Goal: Book appointment/travel/reservation

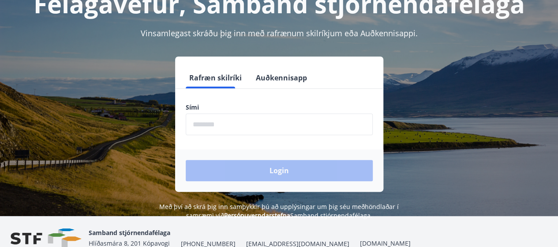
scroll to position [88, 0]
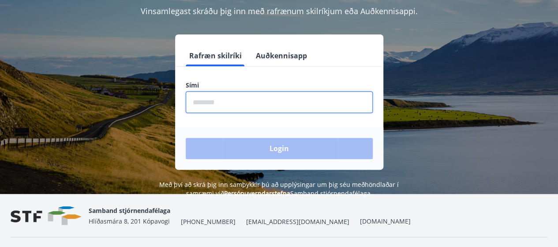
click at [213, 103] on input "phone" at bounding box center [279, 102] width 187 height 22
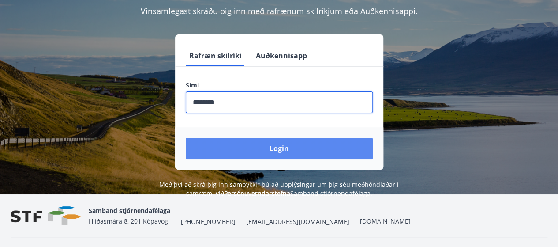
type input "********"
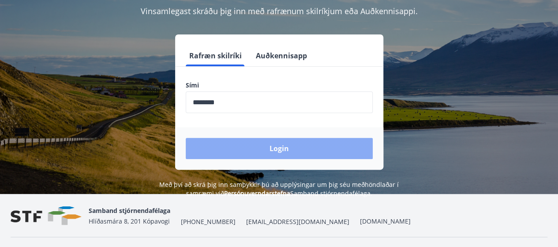
click at [273, 144] on button "Login" at bounding box center [279, 148] width 187 height 21
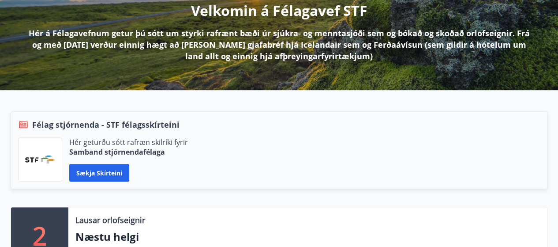
scroll to position [132, 0]
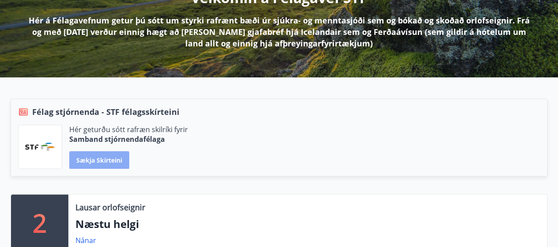
click at [114, 158] on button "Sækja skírteini" at bounding box center [99, 160] width 60 height 18
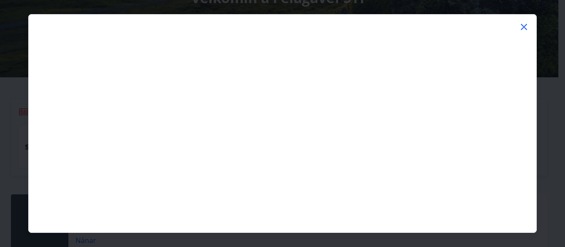
click at [520, 24] on icon at bounding box center [524, 27] width 11 height 11
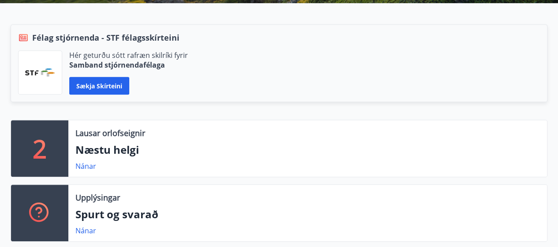
scroll to position [221, 0]
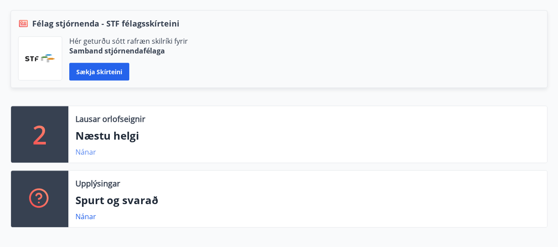
click at [82, 153] on link "Nánar" at bounding box center [85, 152] width 21 height 10
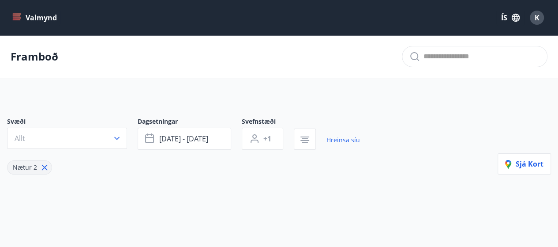
type input "*"
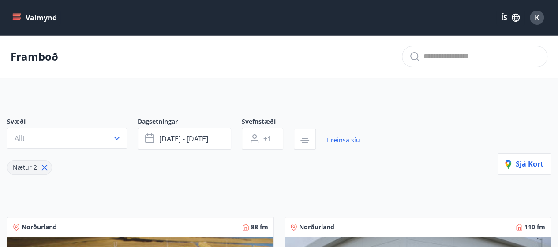
click at [42, 15] on button "Valmynd" at bounding box center [36, 18] width 50 height 16
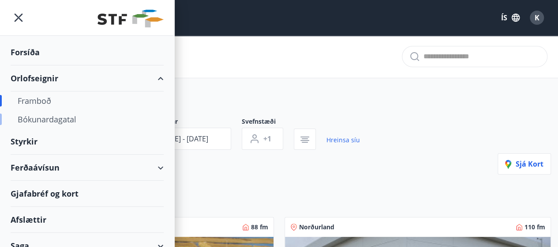
click at [54, 119] on div "Bókunardagatal" at bounding box center [87, 119] width 139 height 19
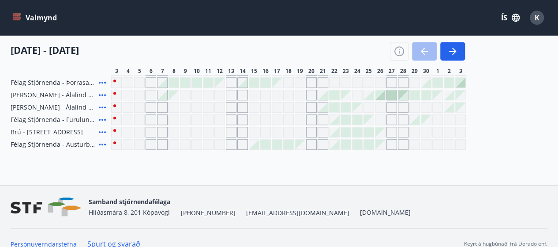
scroll to position [391, 0]
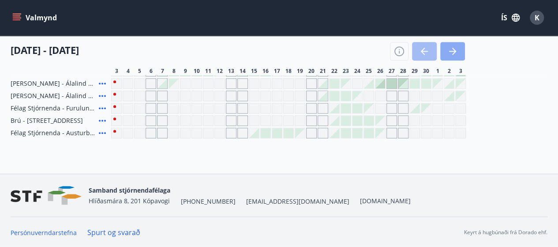
click at [455, 49] on icon "button" at bounding box center [453, 51] width 11 height 11
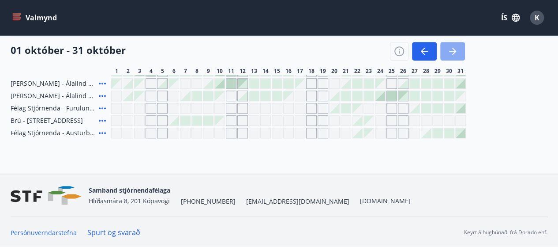
click at [455, 50] on icon "button" at bounding box center [453, 51] width 11 height 11
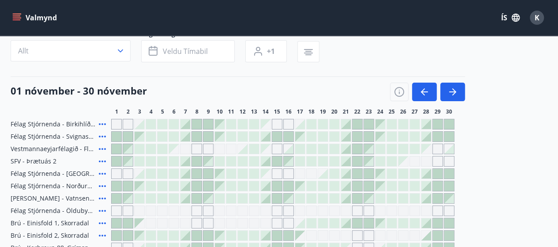
scroll to position [38, 0]
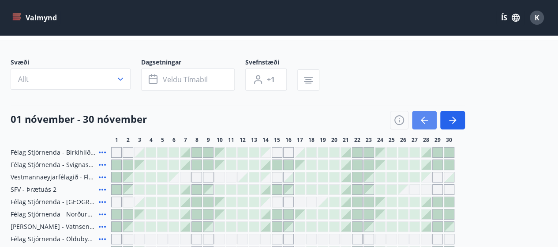
click at [425, 117] on icon "button" at bounding box center [423, 120] width 4 height 7
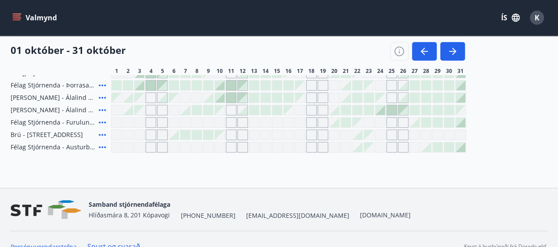
scroll to position [391, 0]
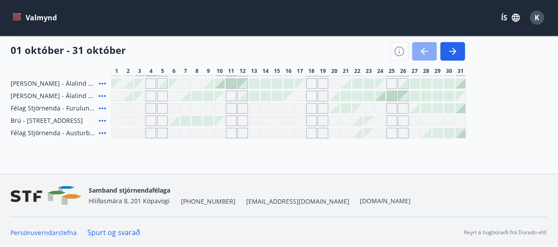
click at [421, 47] on icon "button" at bounding box center [424, 51] width 11 height 11
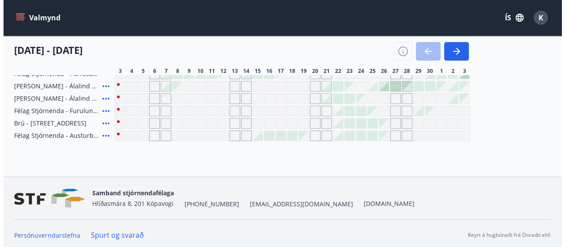
scroll to position [391, 0]
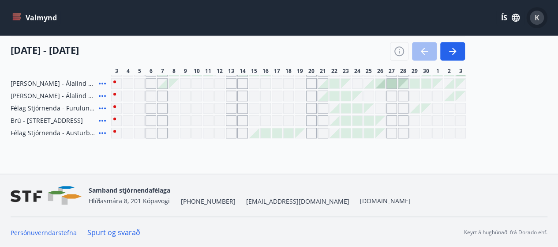
click at [535, 15] on span "K" at bounding box center [537, 18] width 5 height 10
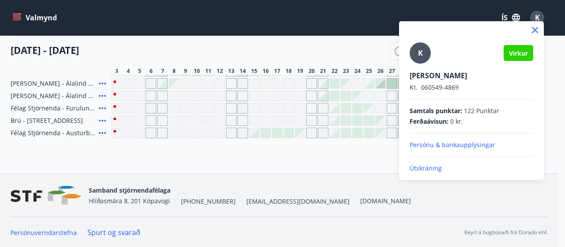
click at [423, 165] on p "Útskráning" at bounding box center [472, 168] width 124 height 9
